Goal: Obtain resource: Download file/media

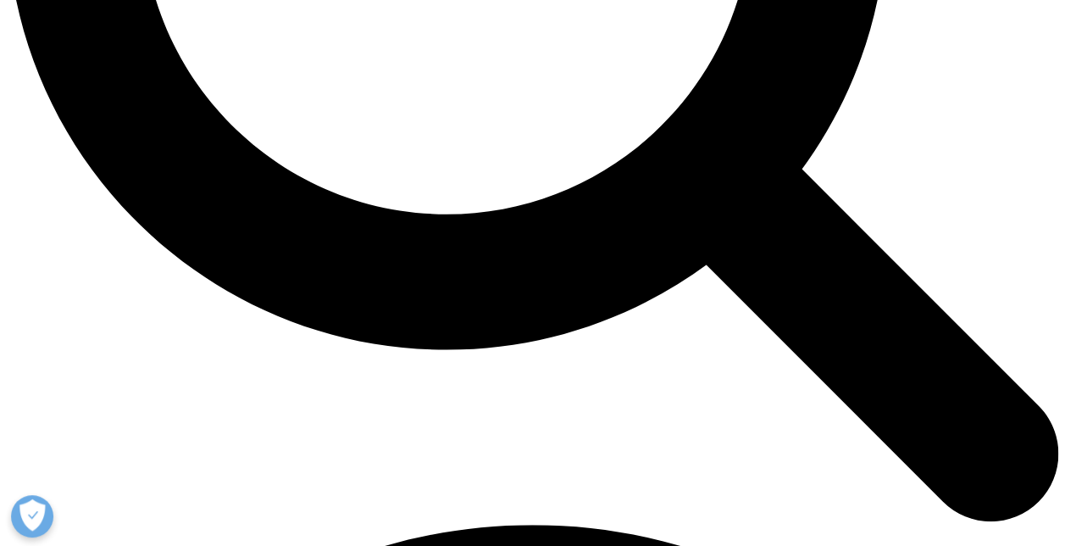
scroll to position [1356, 0]
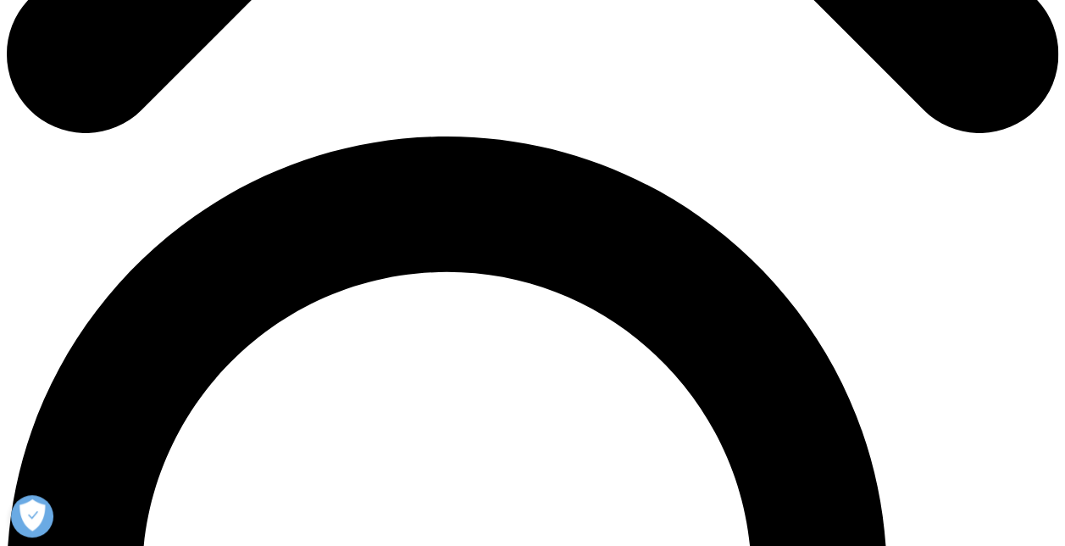
scroll to position [932, 0]
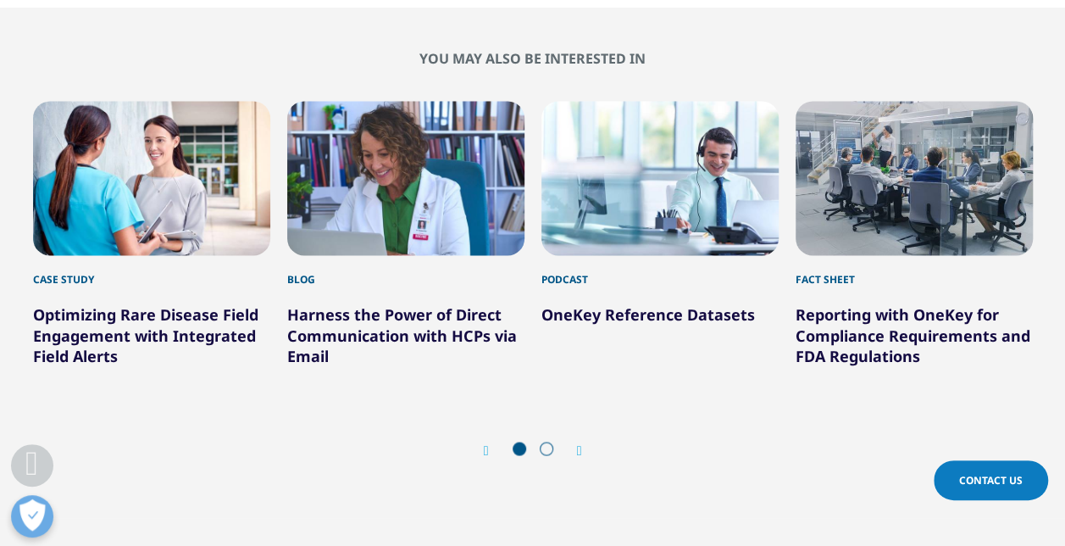
scroll to position [1271, 0]
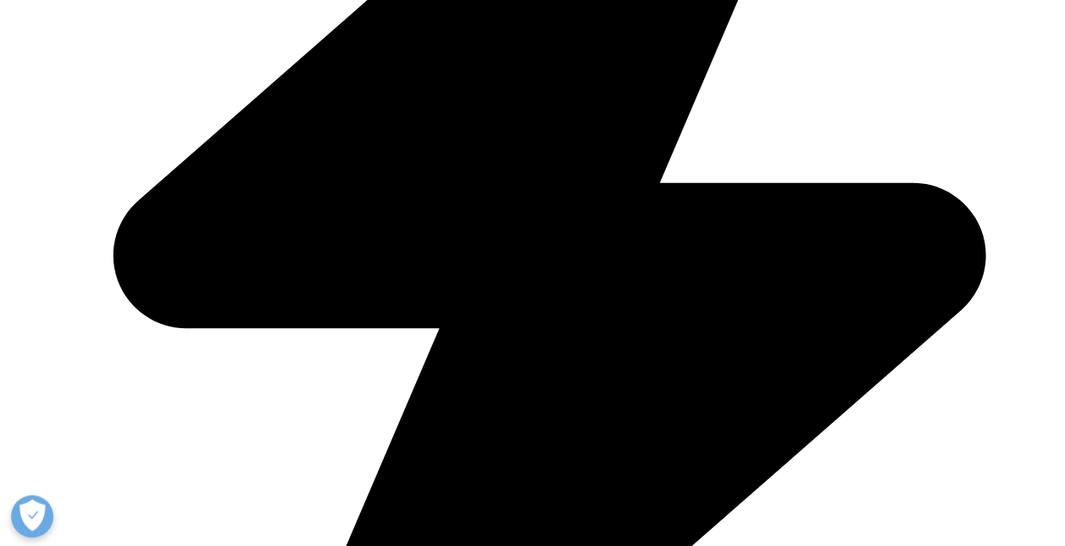
scroll to position [3898, 0]
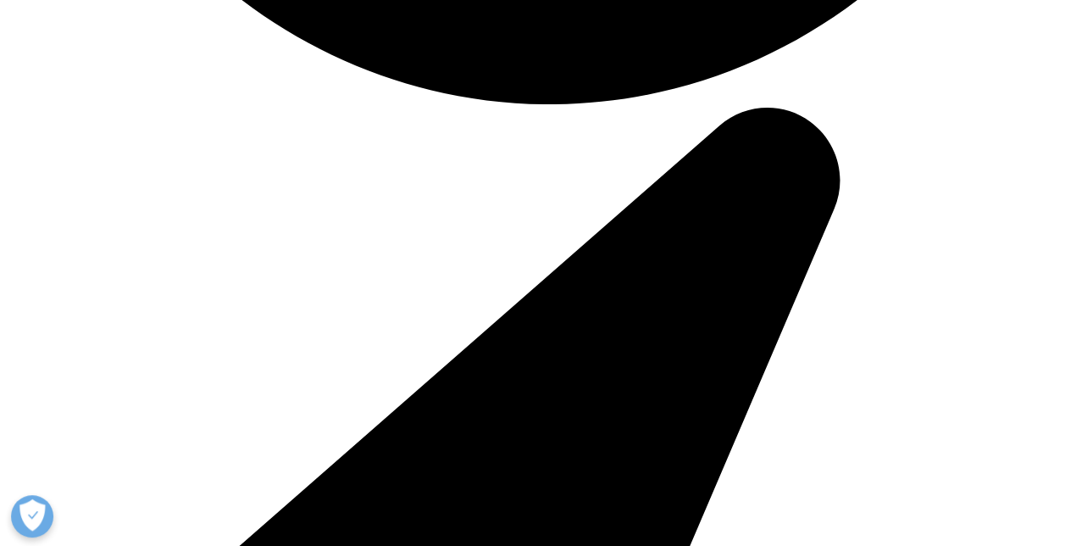
scroll to position [8135, 0]
